Goal: Task Accomplishment & Management: Manage account settings

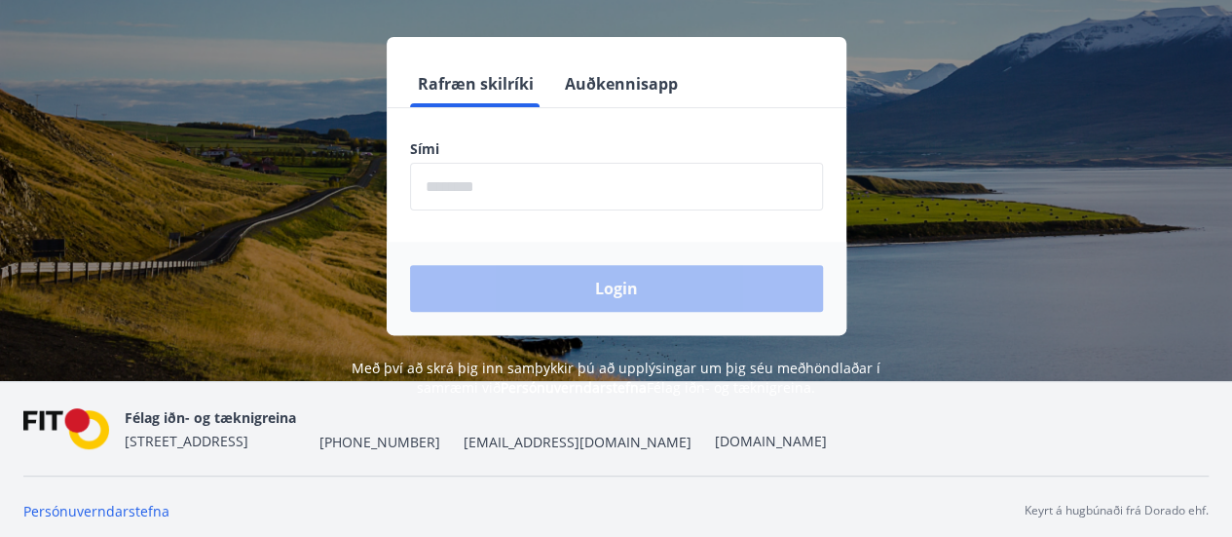
scroll to position [241, 0]
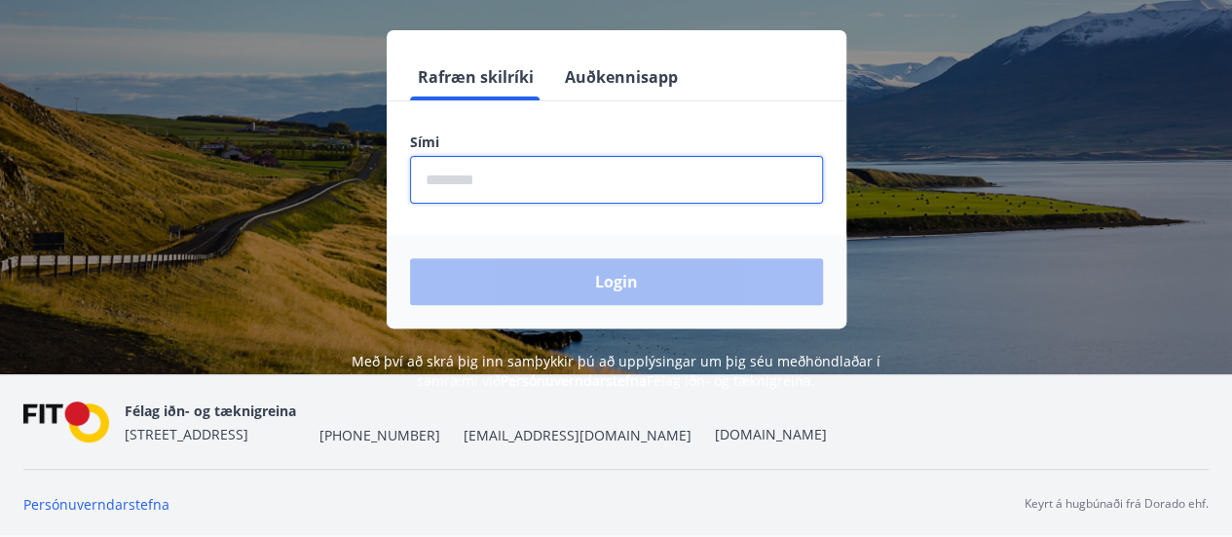
click at [497, 174] on input "phone" at bounding box center [616, 180] width 413 height 48
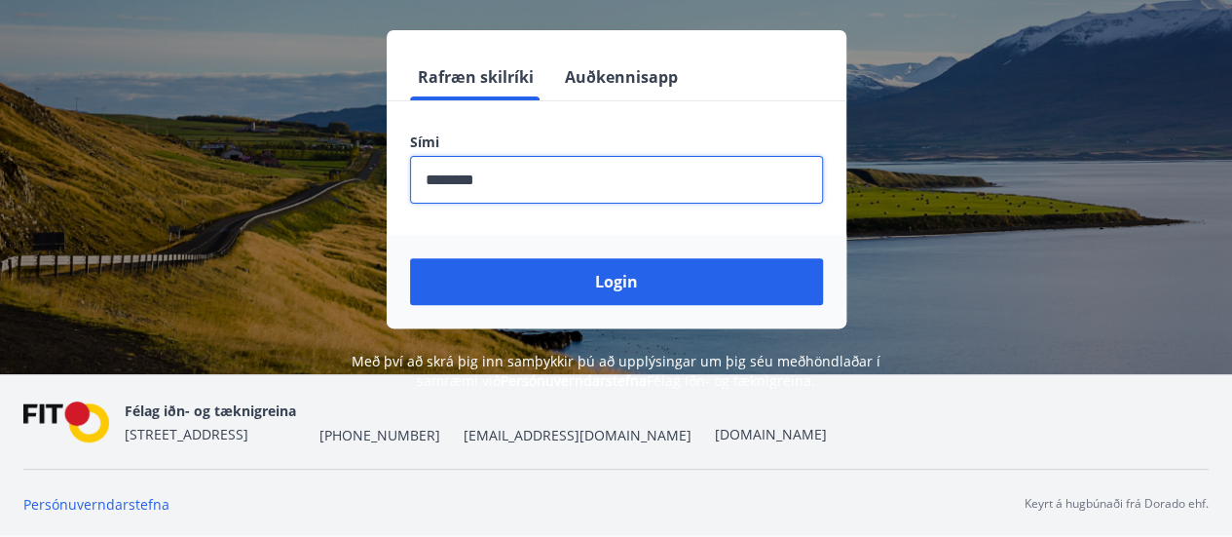
type input "********"
click at [410, 258] on button "Login" at bounding box center [616, 281] width 413 height 47
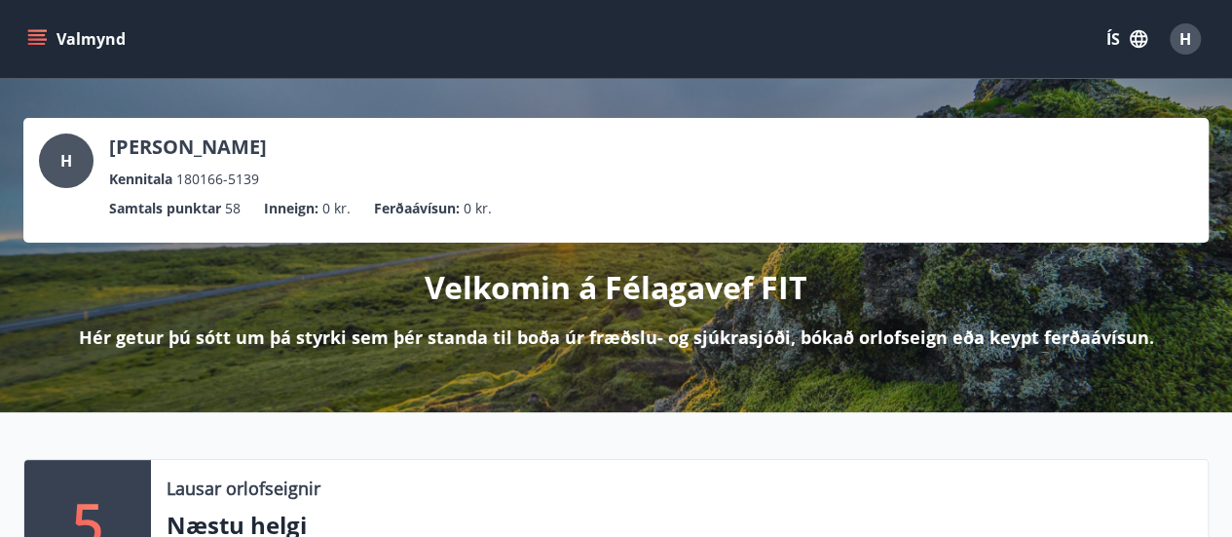
click at [1185, 36] on span "H" at bounding box center [1185, 38] width 12 height 21
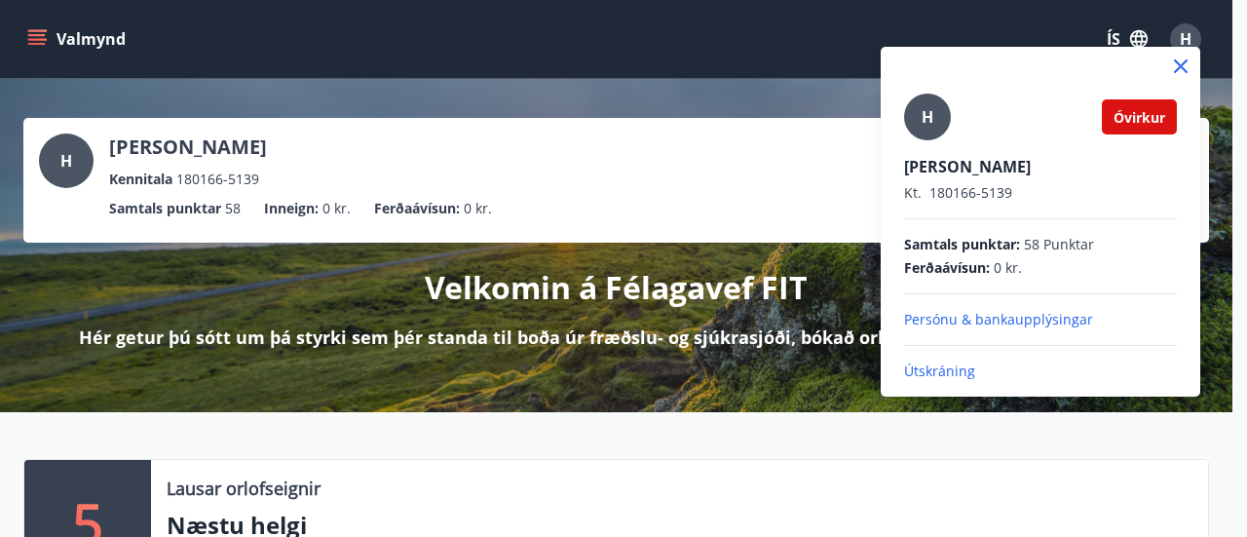
click at [1033, 317] on p "Persónu & bankaupplýsingar" at bounding box center [1040, 319] width 273 height 19
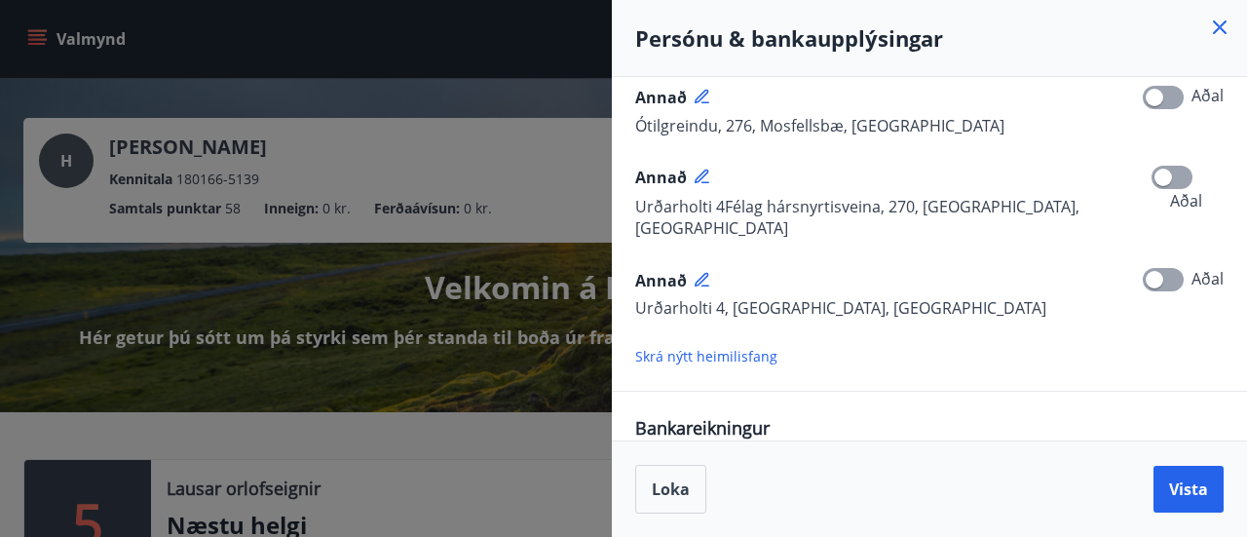
scroll to position [597, 0]
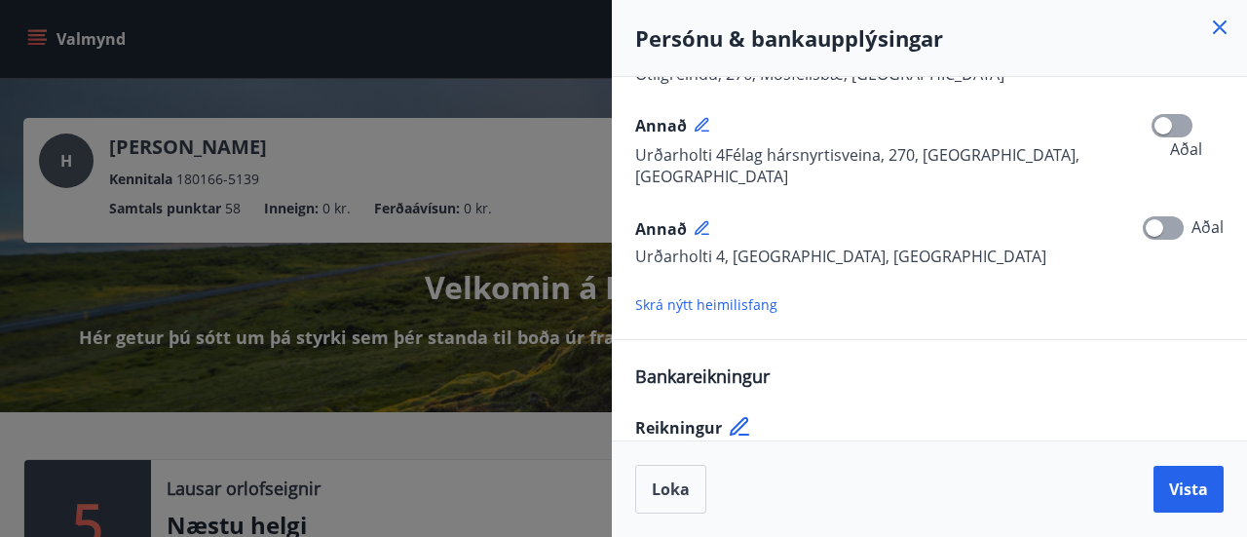
click at [736, 416] on icon at bounding box center [740, 427] width 23 height 23
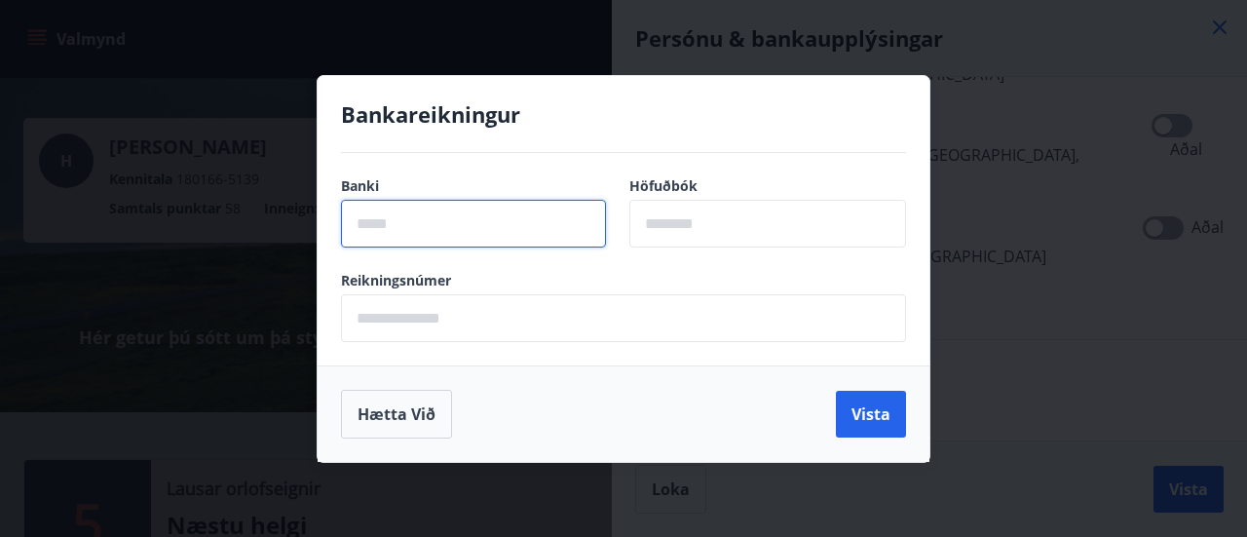
click at [387, 231] on input "text" at bounding box center [473, 224] width 265 height 48
type input "****"
click at [771, 230] on input "text" at bounding box center [767, 224] width 277 height 48
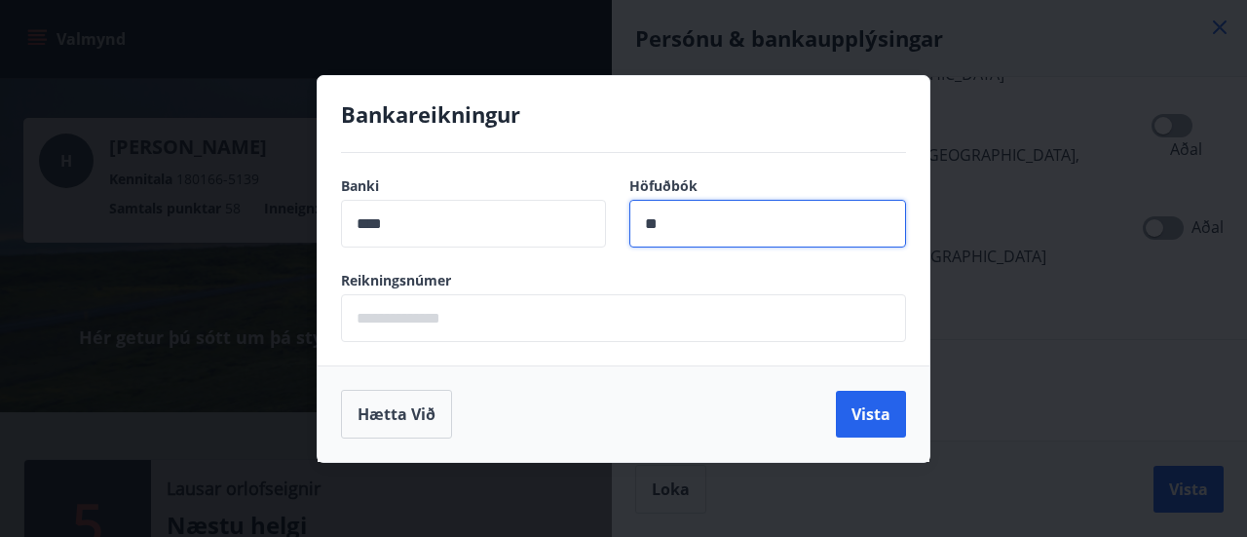
type input "**"
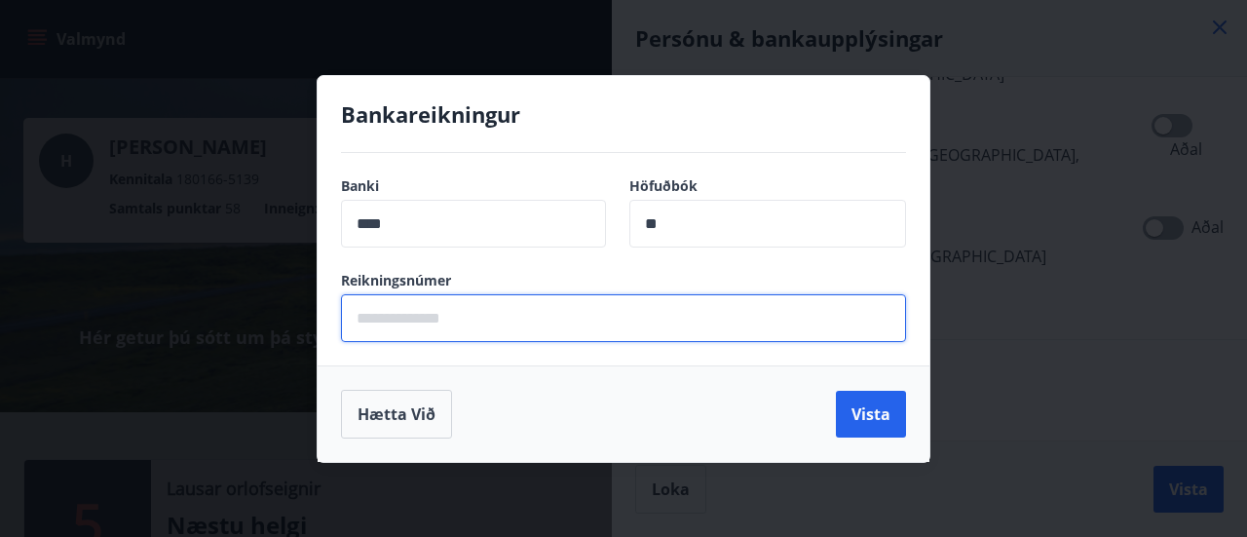
click at [421, 318] on input "text" at bounding box center [623, 318] width 565 height 48
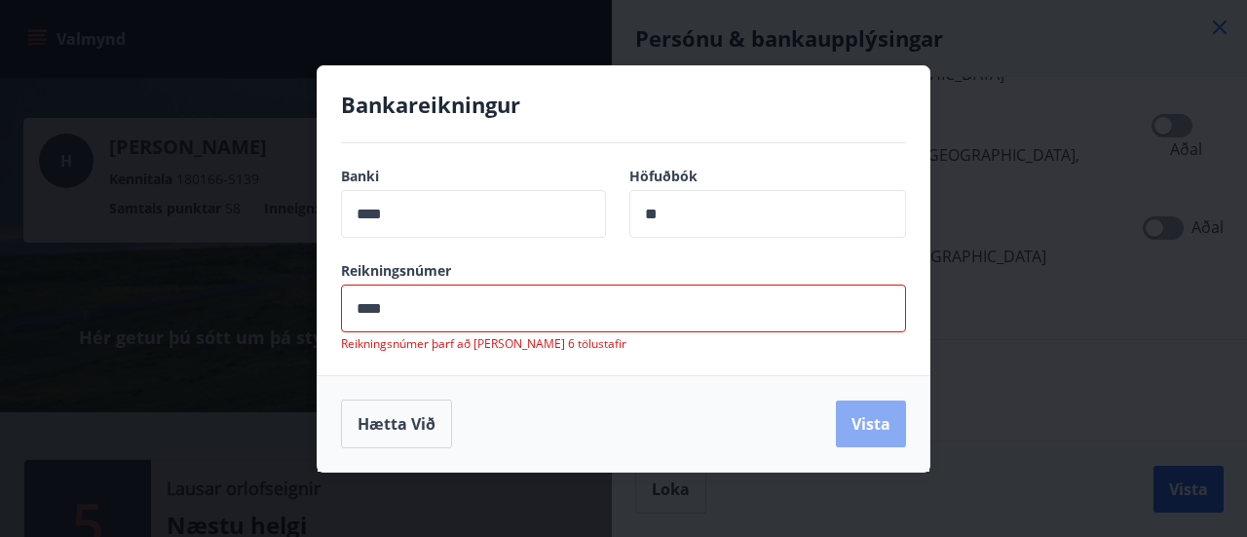
click at [849, 409] on button "Vista" at bounding box center [871, 423] width 70 height 47
click at [353, 308] on input "****" at bounding box center [623, 308] width 565 height 48
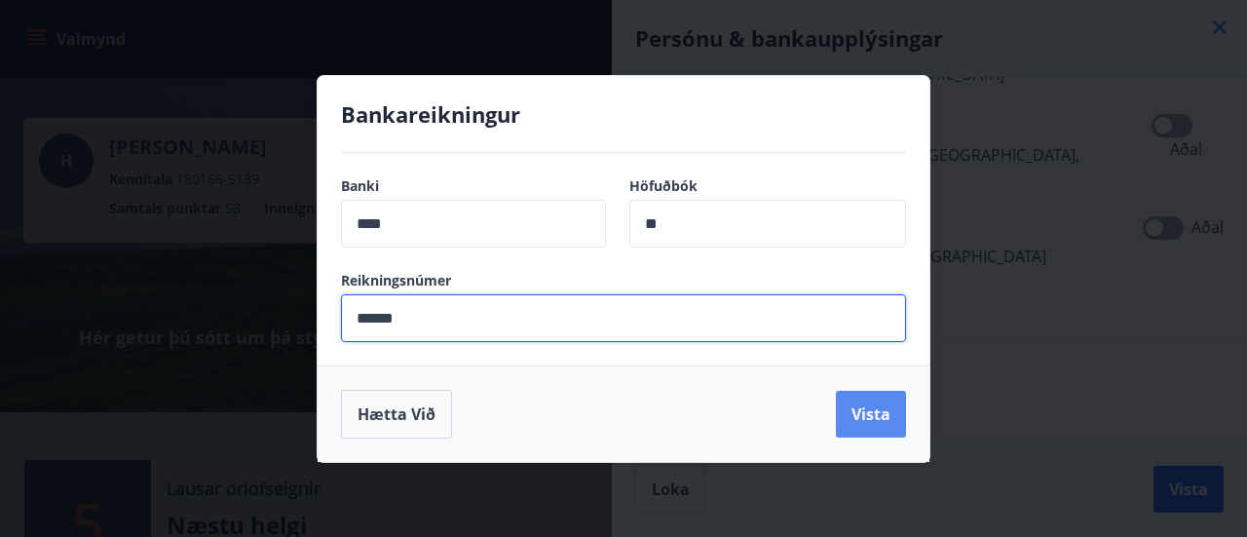
type input "******"
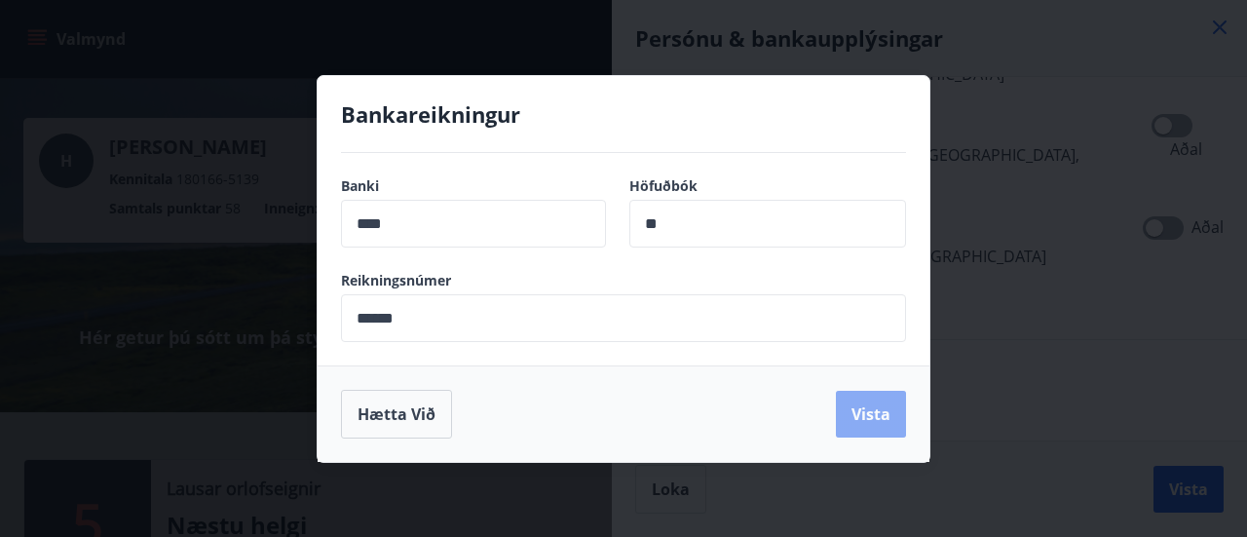
click at [873, 414] on button "Vista" at bounding box center [871, 414] width 70 height 47
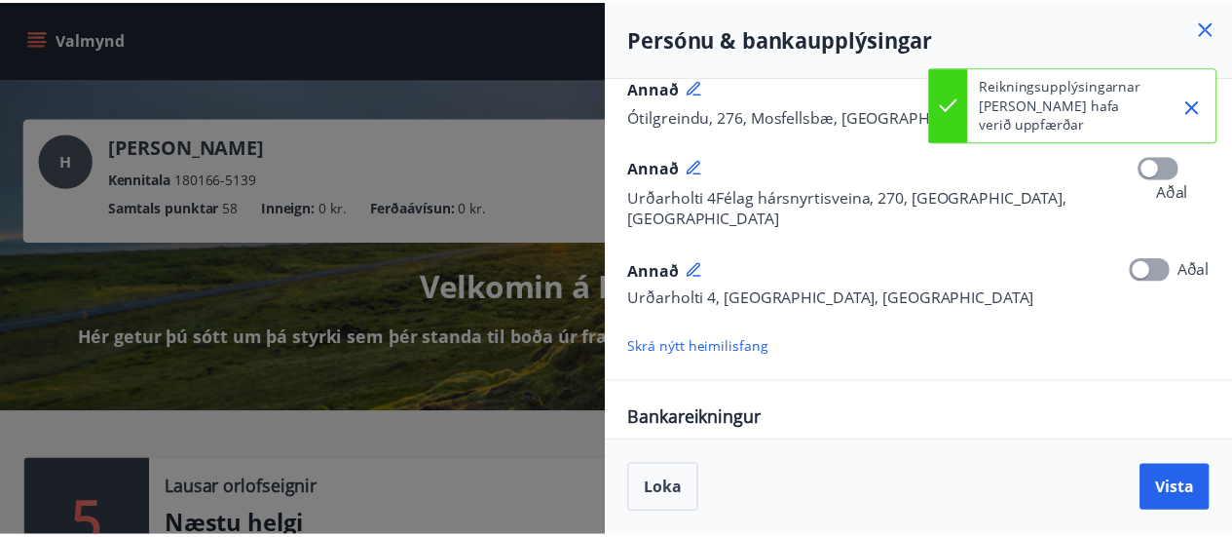
scroll to position [620, 0]
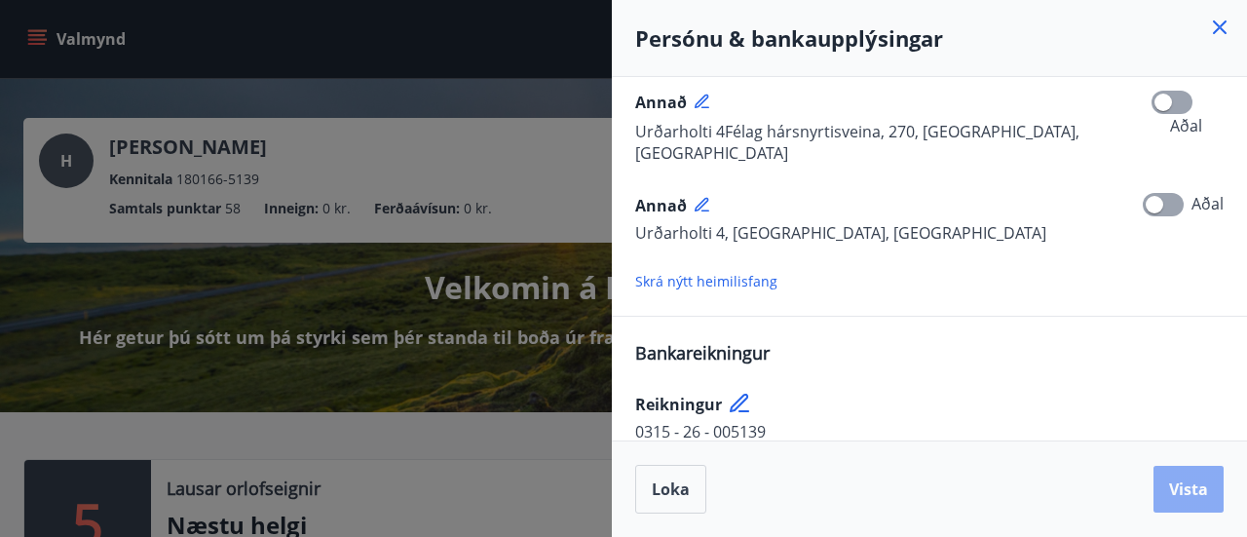
click at [1182, 494] on span "Vista" at bounding box center [1188, 488] width 39 height 21
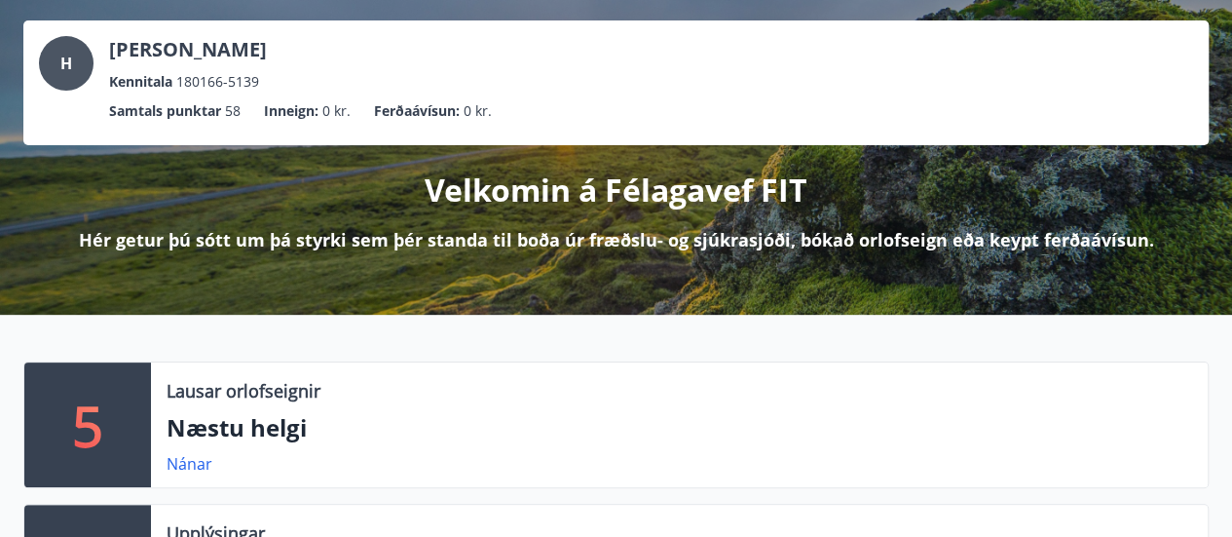
scroll to position [0, 0]
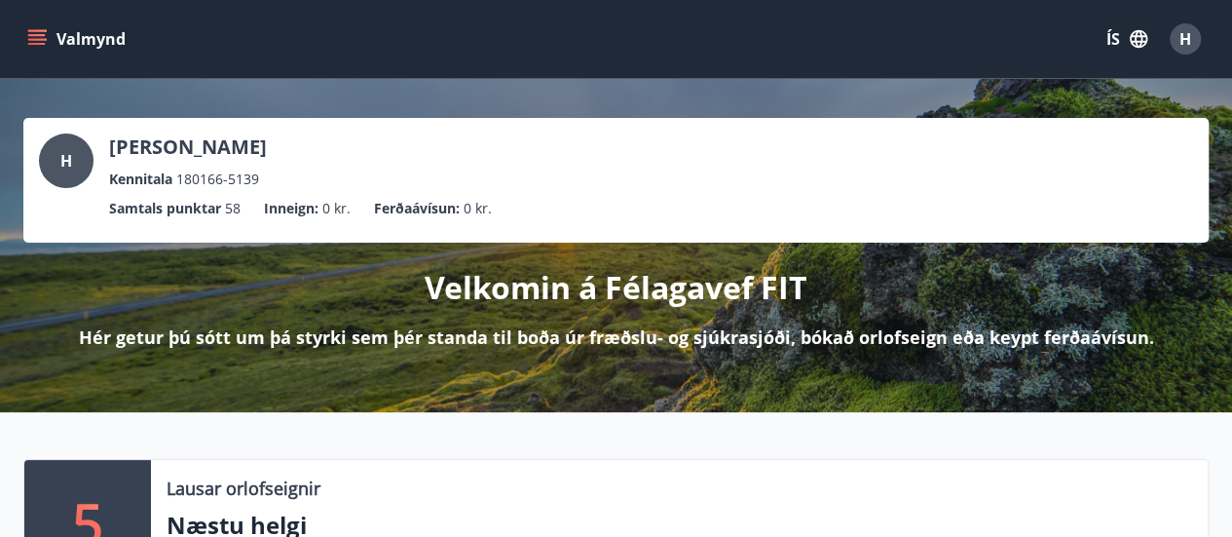
click at [33, 40] on icon "menu" at bounding box center [36, 38] width 19 height 19
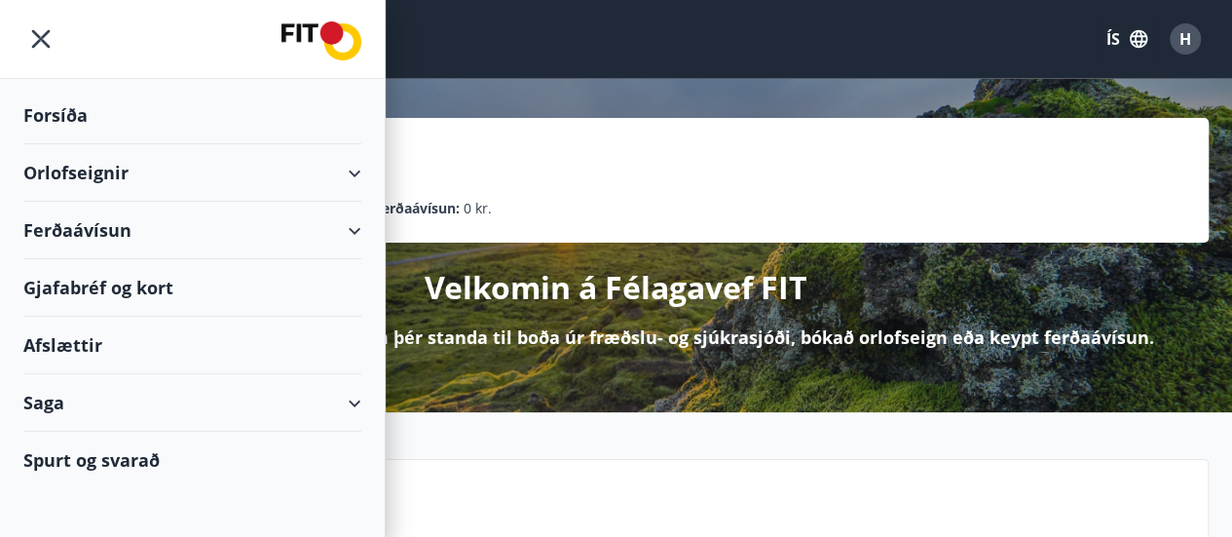
click at [44, 42] on icon "menu" at bounding box center [41, 39] width 19 height 19
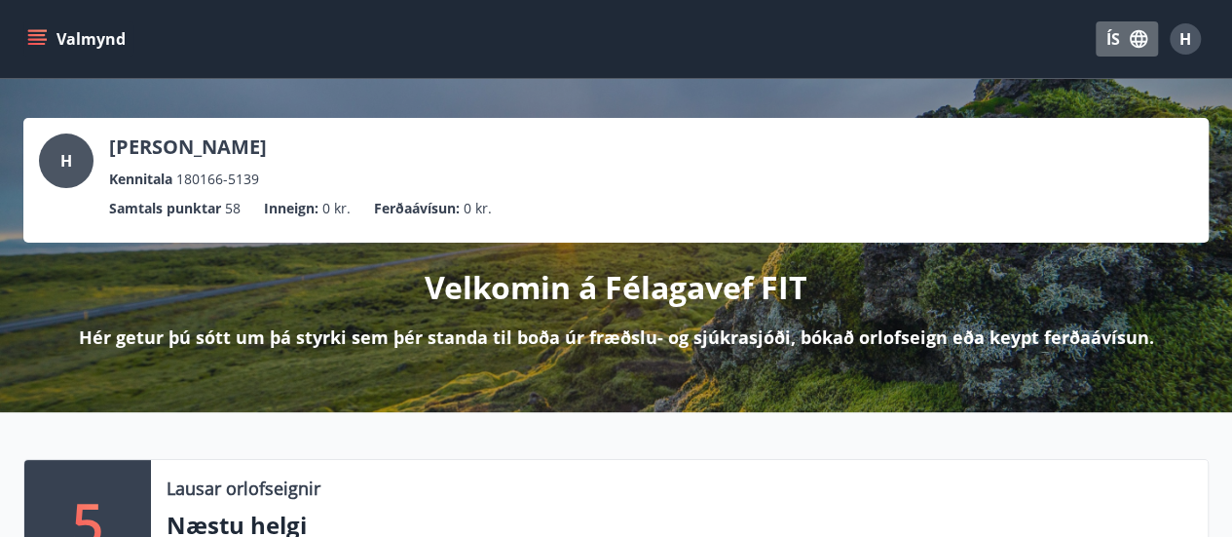
click at [1128, 35] on icon "button" at bounding box center [1138, 38] width 21 height 21
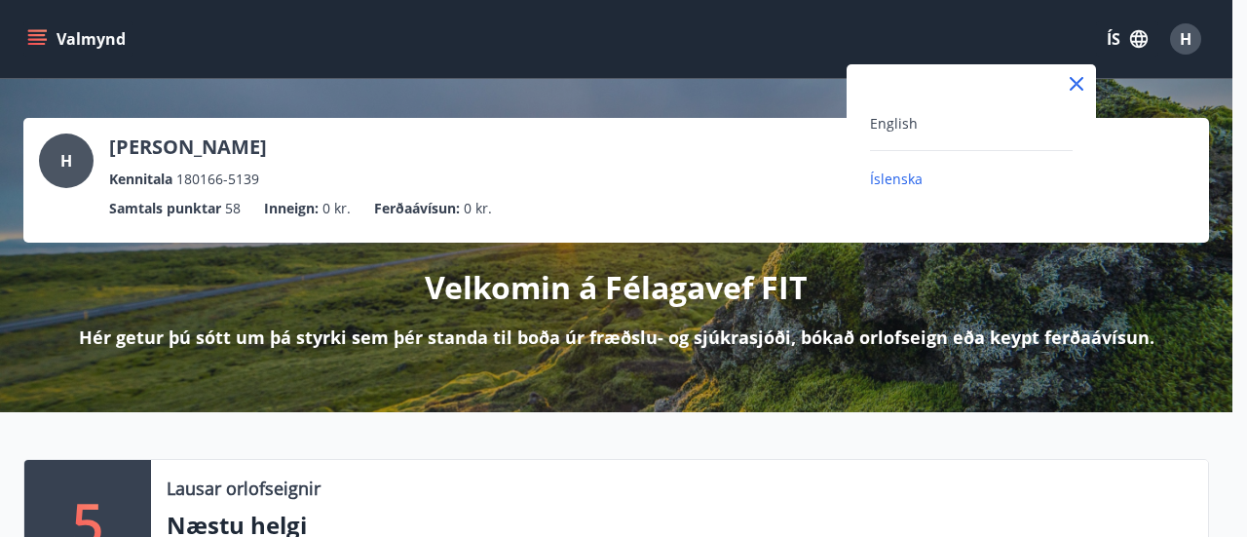
click at [1056, 34] on div at bounding box center [623, 268] width 1247 height 537
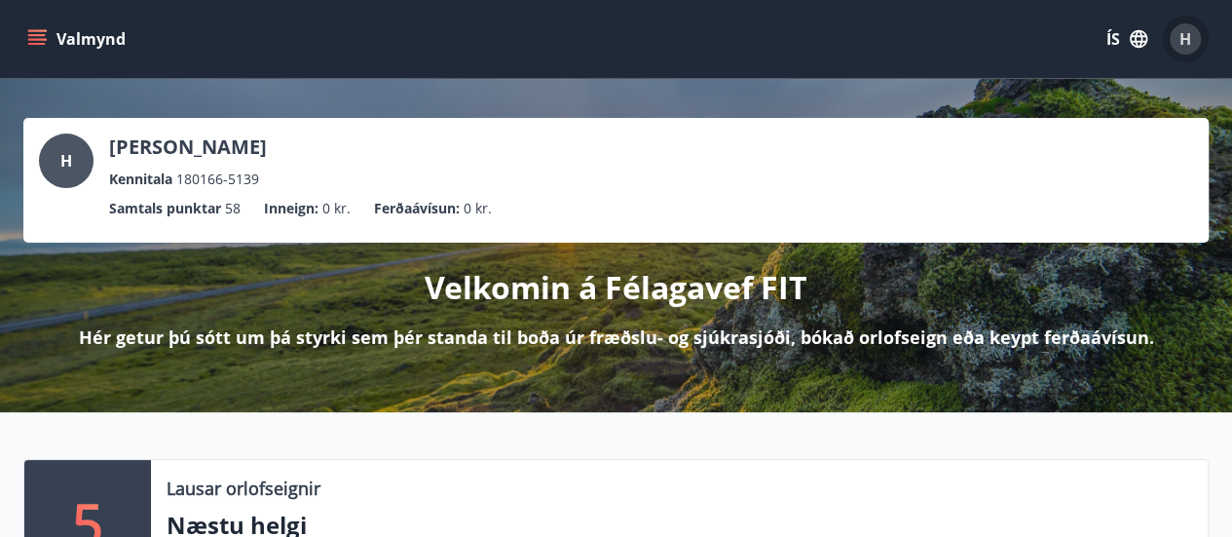
click at [1180, 40] on span "H" at bounding box center [1185, 38] width 12 height 21
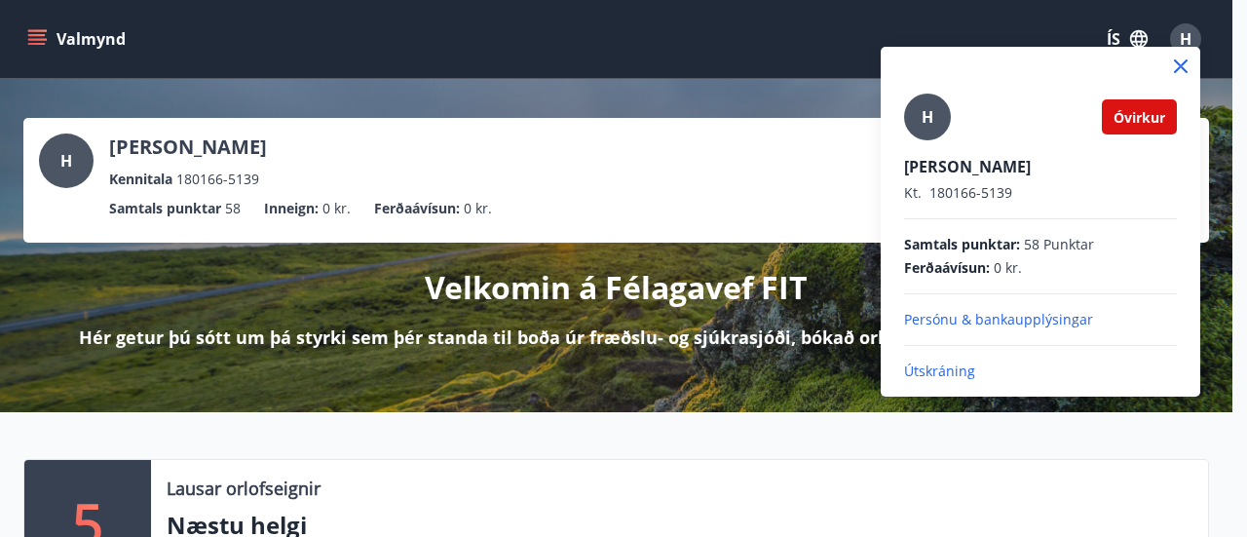
click at [937, 369] on p "Útskráning" at bounding box center [1040, 370] width 273 height 19
click at [933, 366] on p "Útskráning" at bounding box center [1040, 370] width 273 height 19
